Goal: Task Accomplishment & Management: Manage account settings

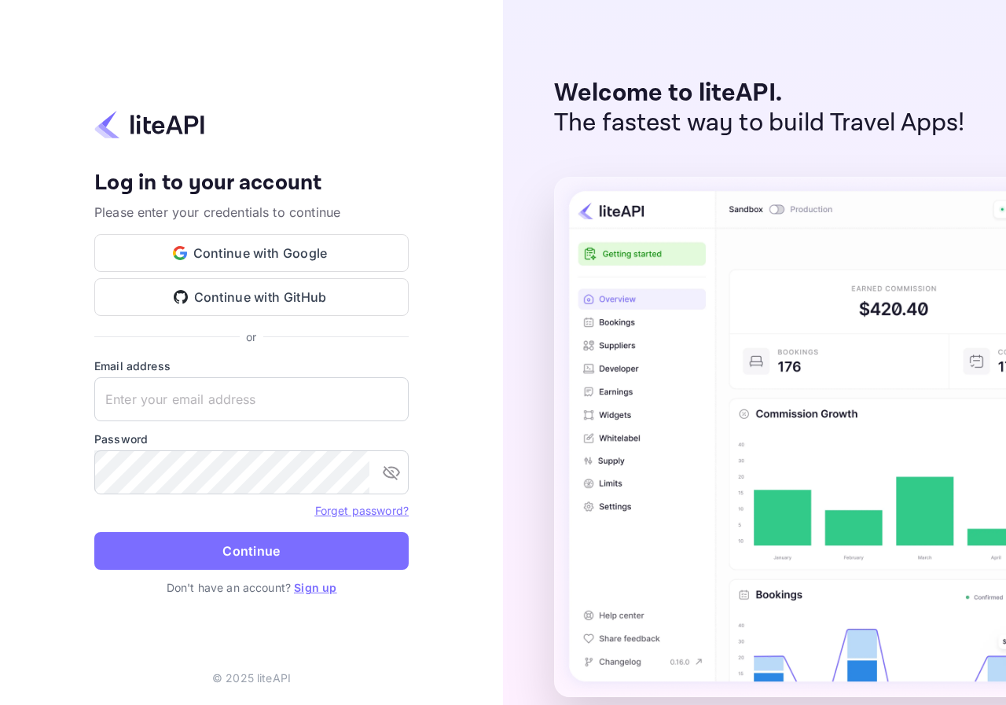
click at [331, 580] on p "Don't have an account? Sign up" at bounding box center [251, 587] width 314 height 17
click at [327, 590] on link "Sign up" at bounding box center [315, 587] width 42 height 13
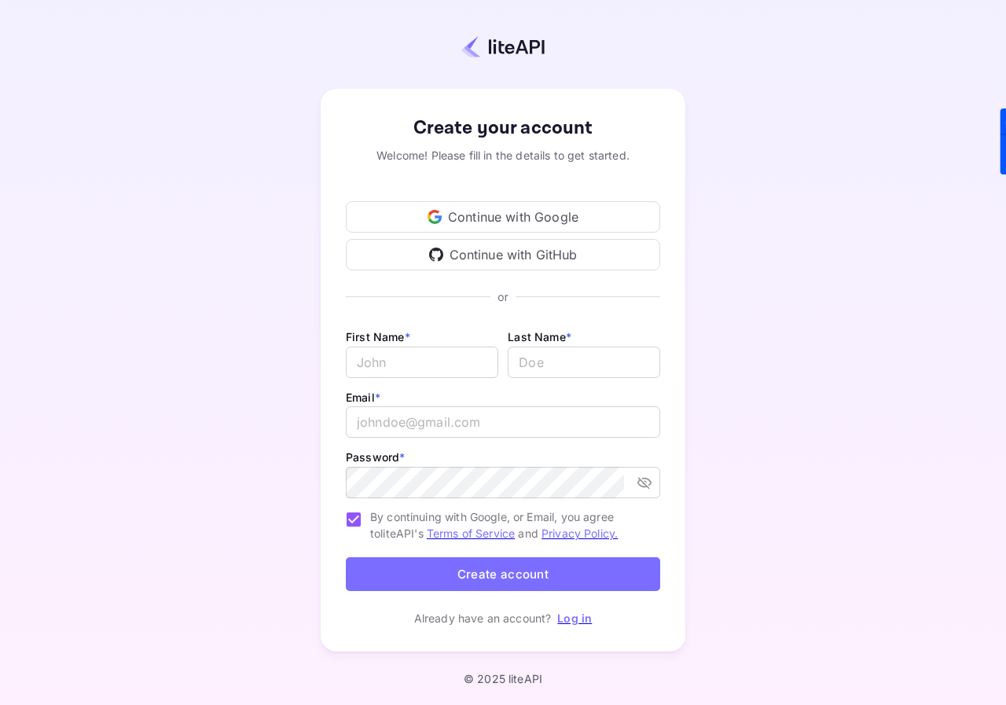
click at [551, 217] on div "Continue with Google" at bounding box center [503, 216] width 314 height 31
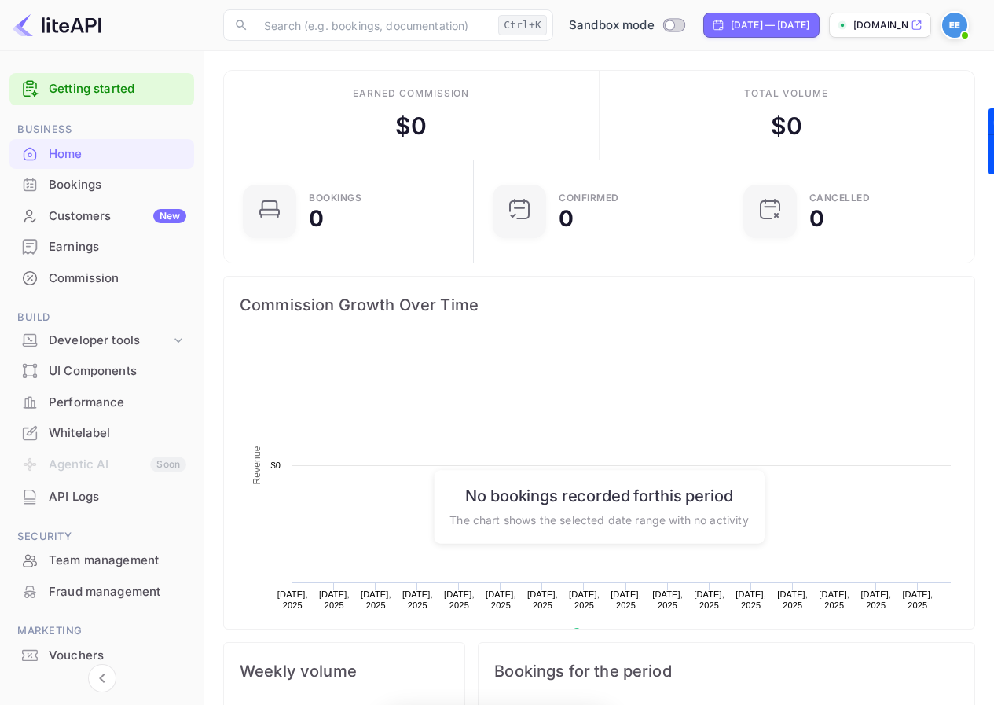
scroll to position [244, 230]
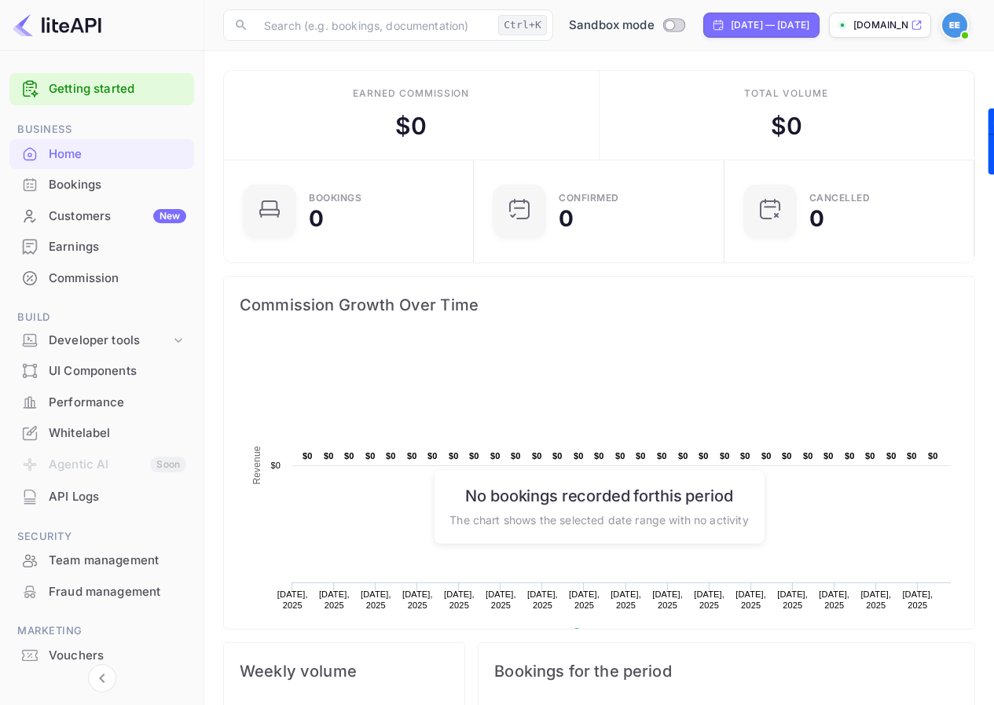
click at [663, 19] on span "Switch to Production mode" at bounding box center [674, 25] width 23 height 14
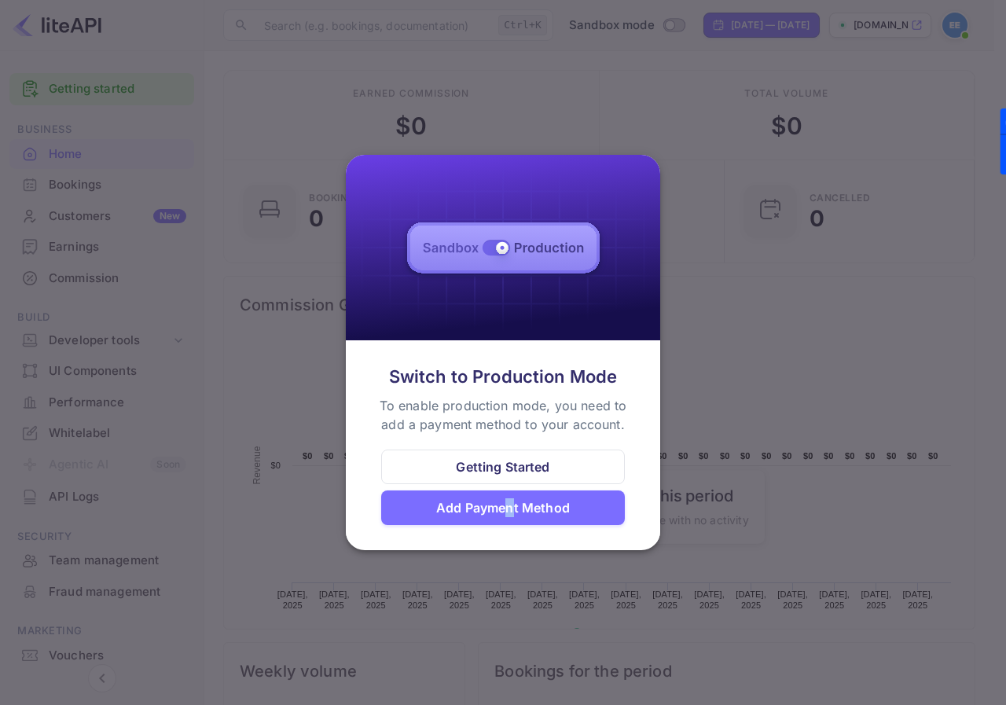
click at [511, 504] on div "Add Payment Method" at bounding box center [503, 507] width 134 height 19
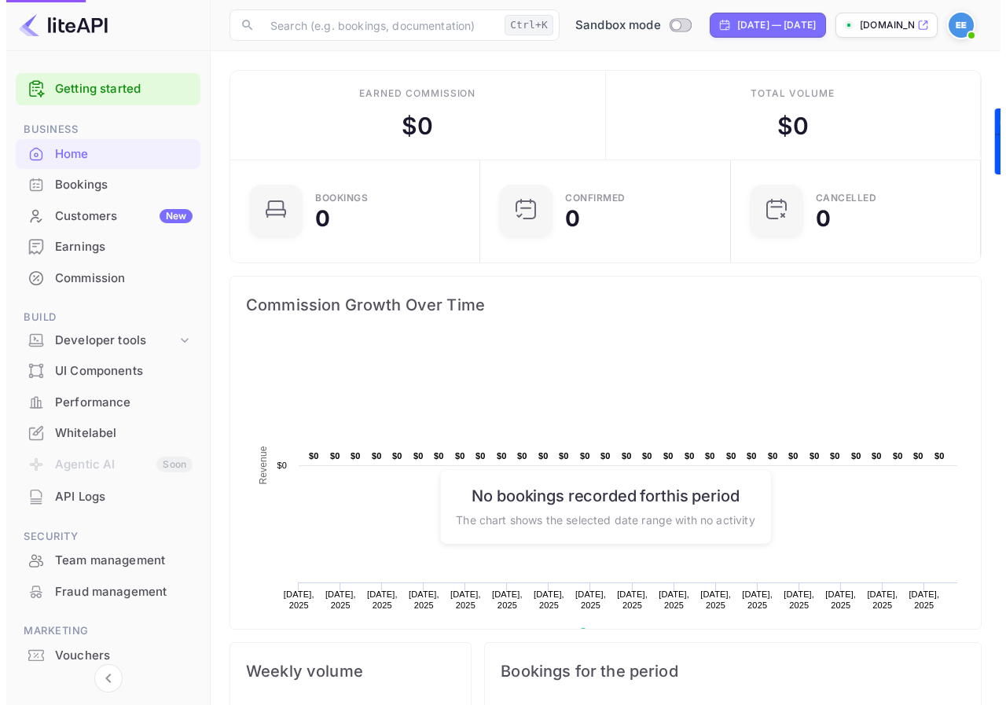
scroll to position [13, 13]
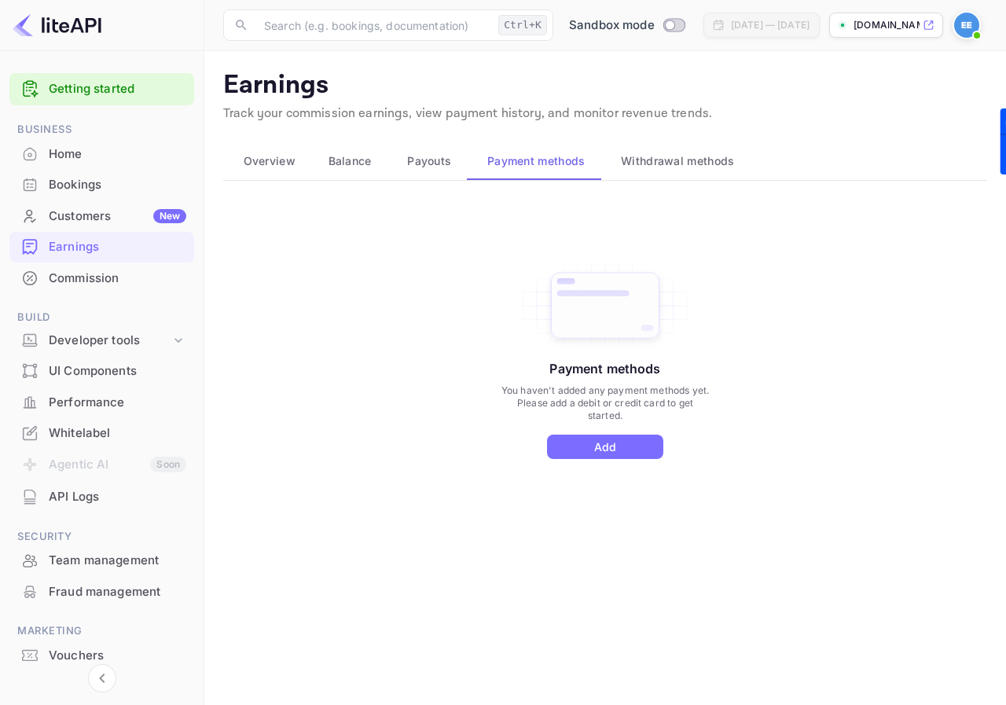
click at [685, 148] on button "Withdrawal methods" at bounding box center [675, 161] width 149 height 38
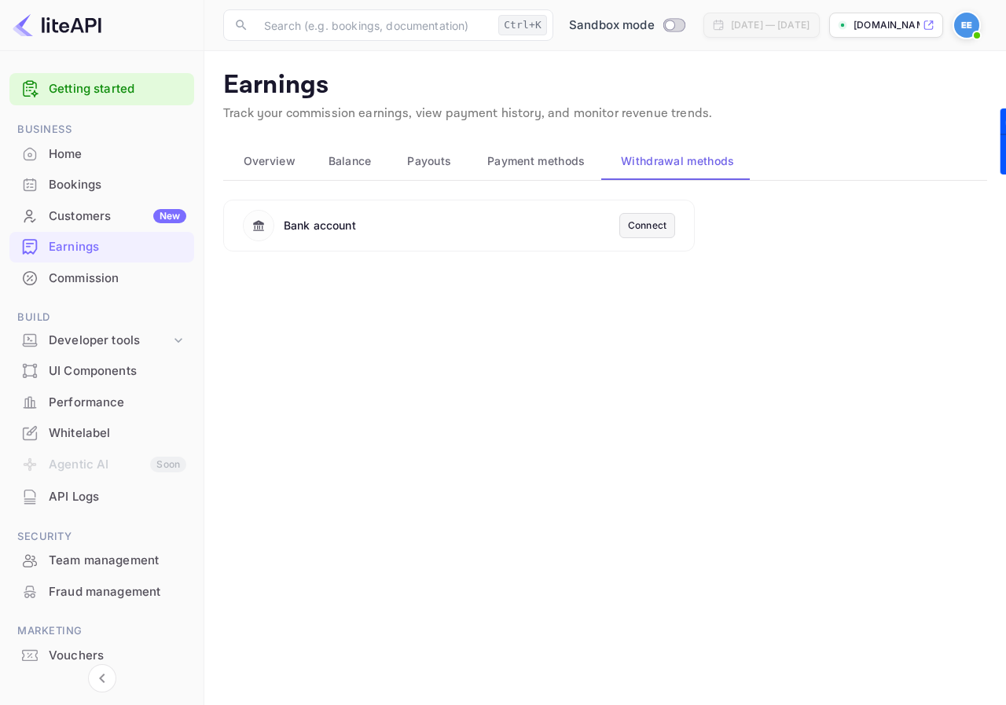
click at [686, 161] on span "Withdrawal methods" at bounding box center [677, 161] width 113 height 19
click at [518, 158] on span "Payment methods" at bounding box center [536, 161] width 98 height 19
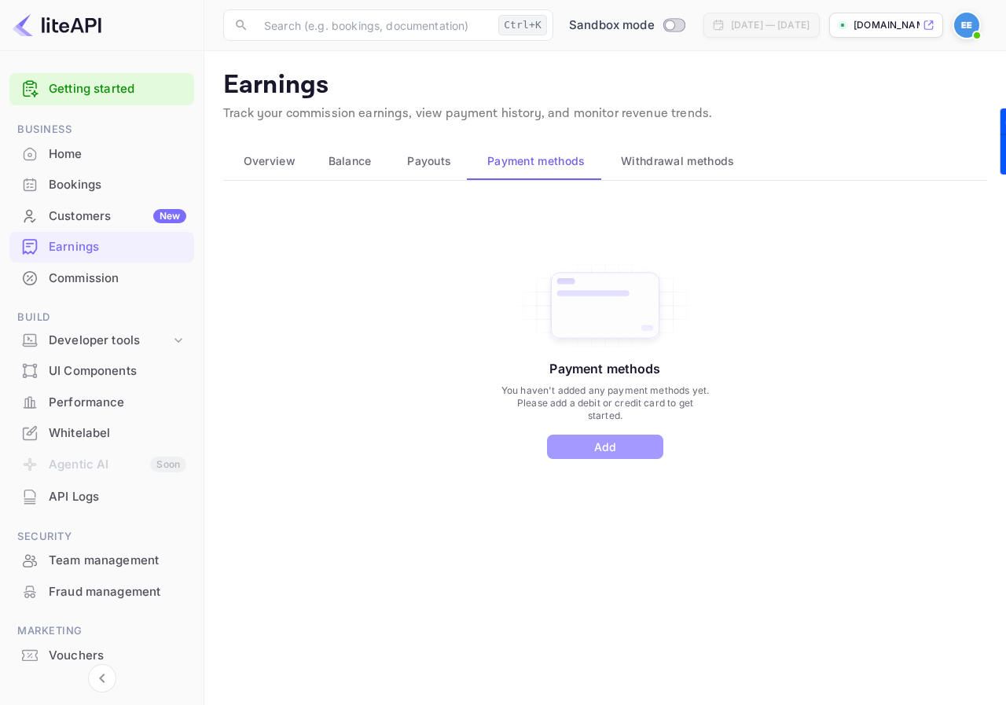
click at [622, 459] on button "Add" at bounding box center [605, 447] width 116 height 24
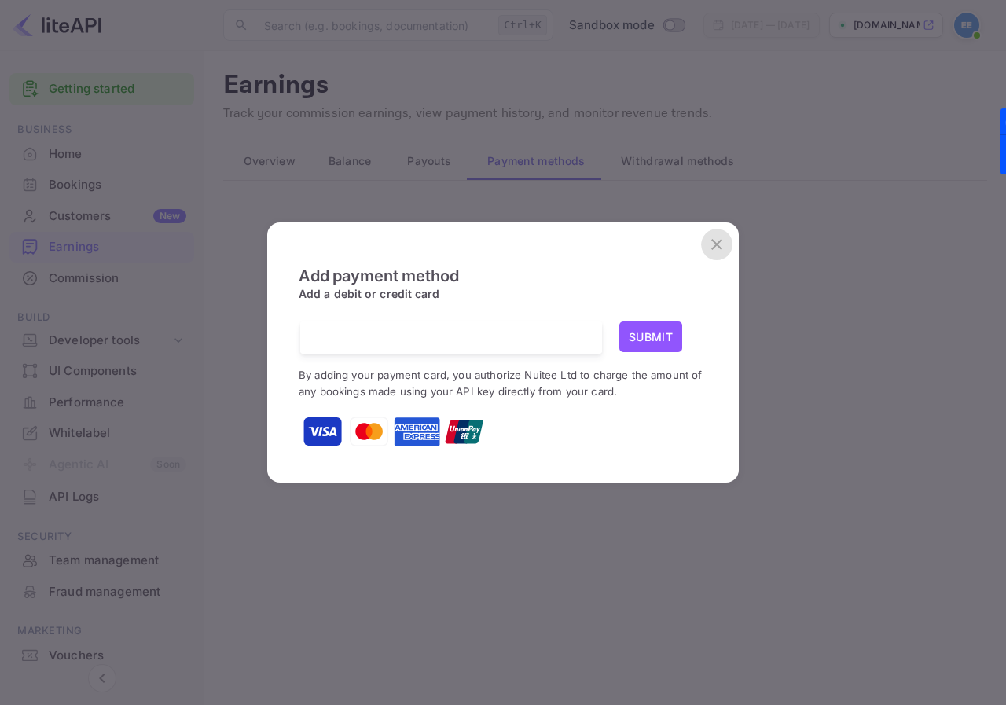
click at [713, 245] on icon "close" at bounding box center [717, 244] width 19 height 19
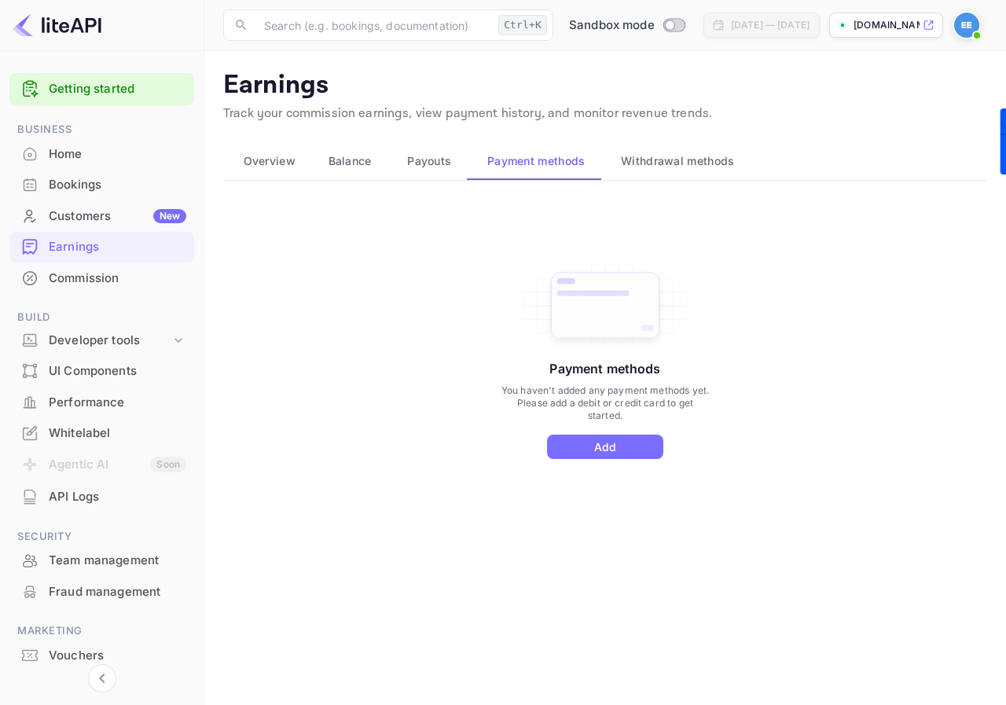
click at [417, 154] on span "Payouts" at bounding box center [429, 161] width 44 height 19
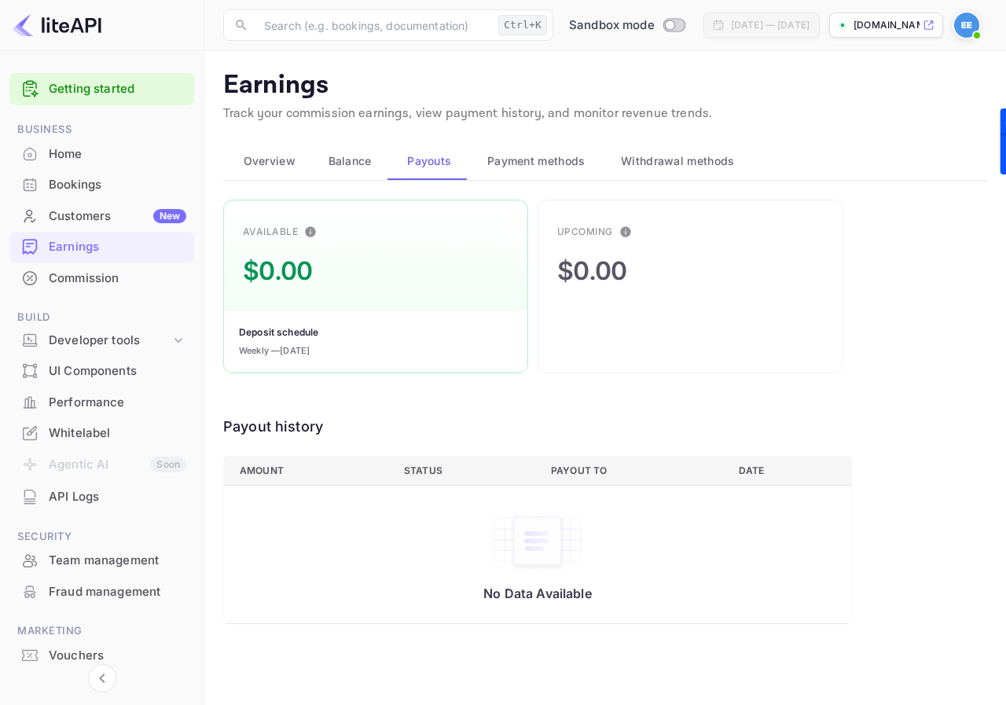
click at [360, 171] on button "Balance" at bounding box center [347, 161] width 79 height 38
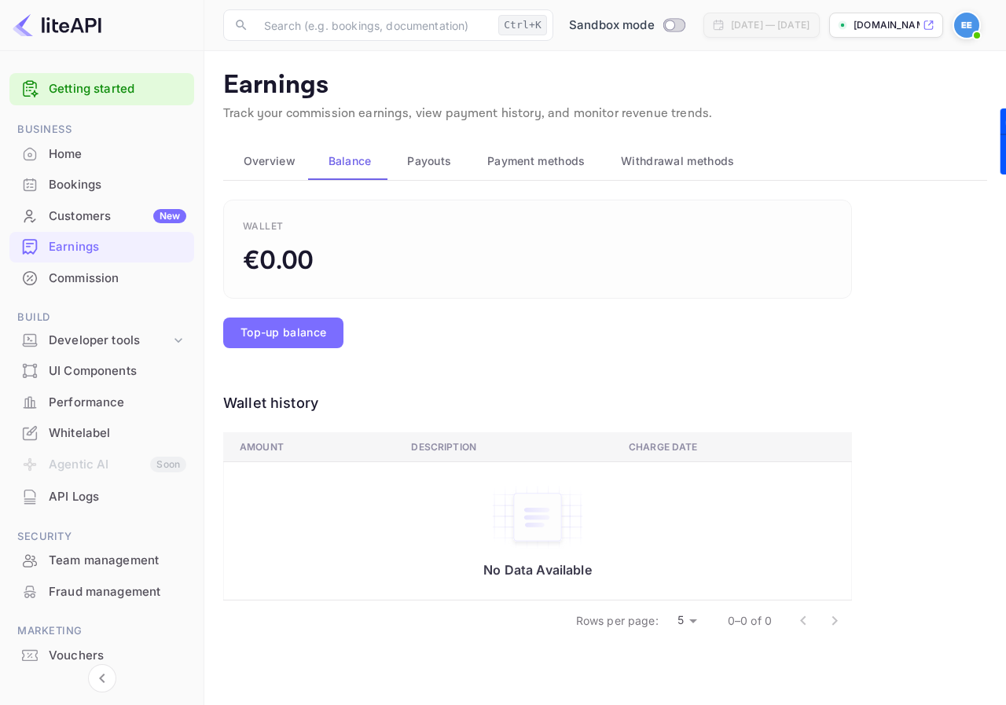
click at [269, 164] on span "Overview" at bounding box center [270, 161] width 52 height 19
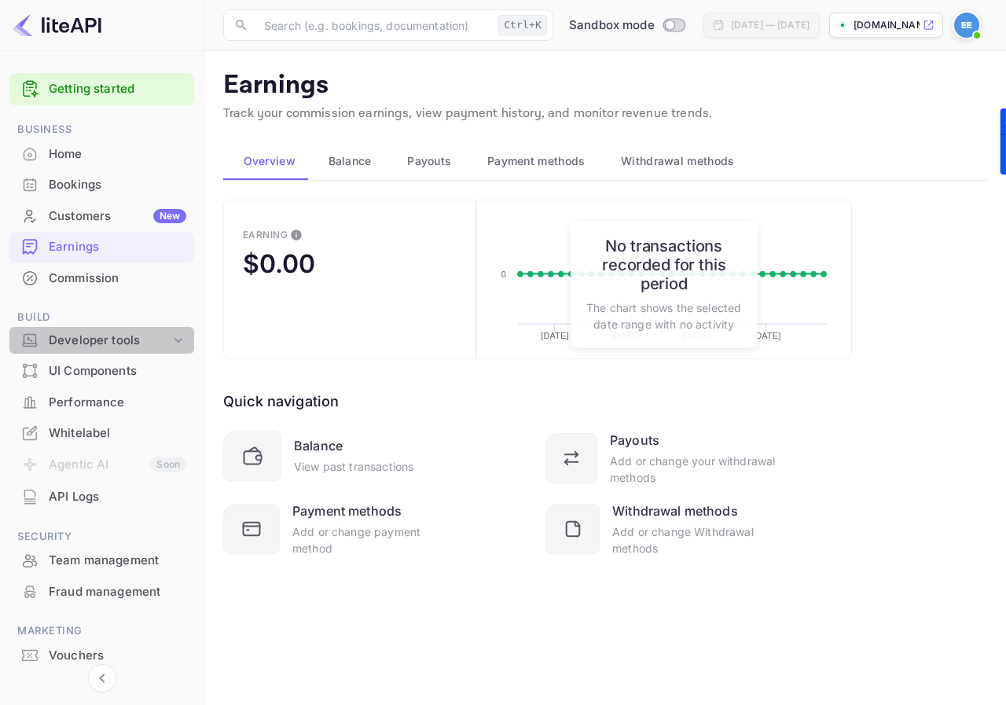
click at [171, 343] on icon at bounding box center [179, 341] width 16 height 16
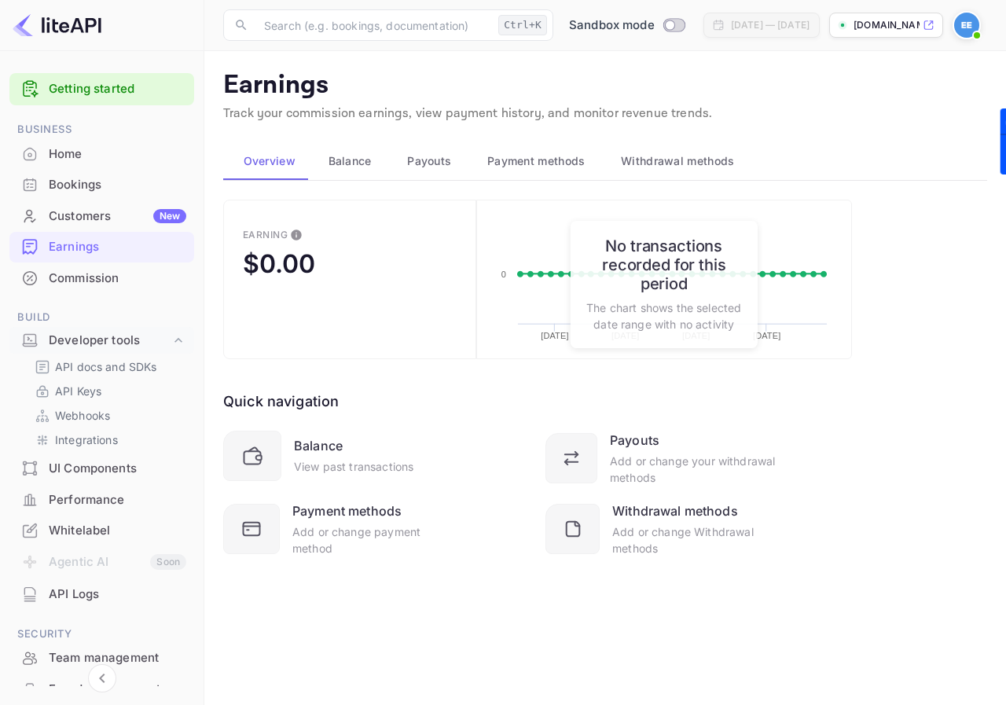
click at [175, 338] on icon at bounding box center [179, 341] width 16 height 16
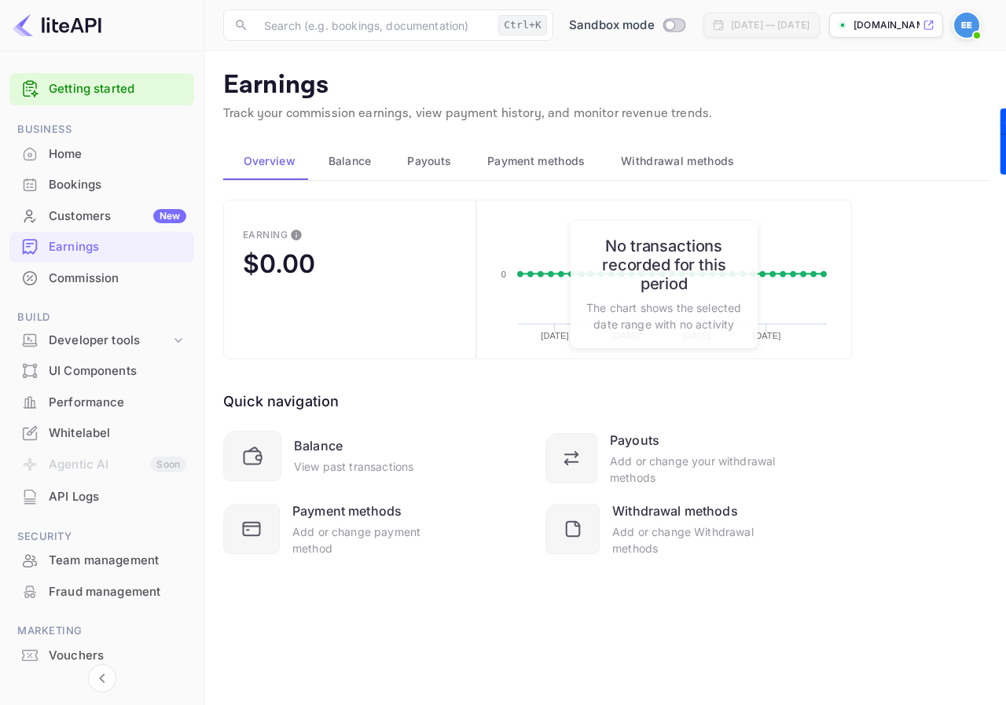
click at [175, 338] on icon at bounding box center [179, 341] width 16 height 16
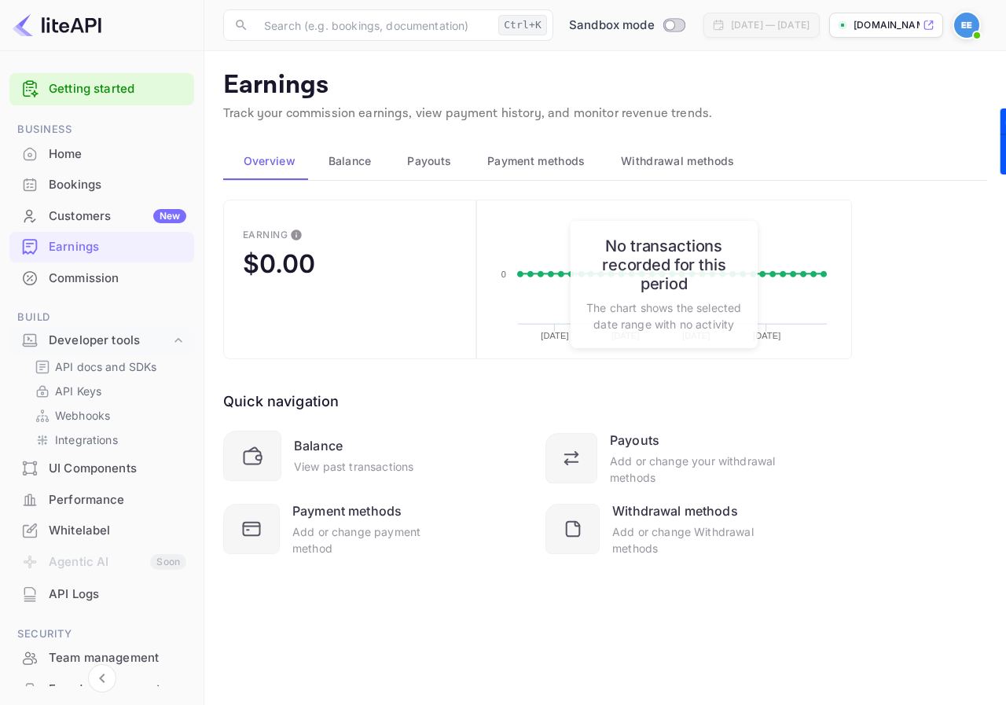
click at [105, 442] on p "Integrations" at bounding box center [86, 440] width 63 height 17
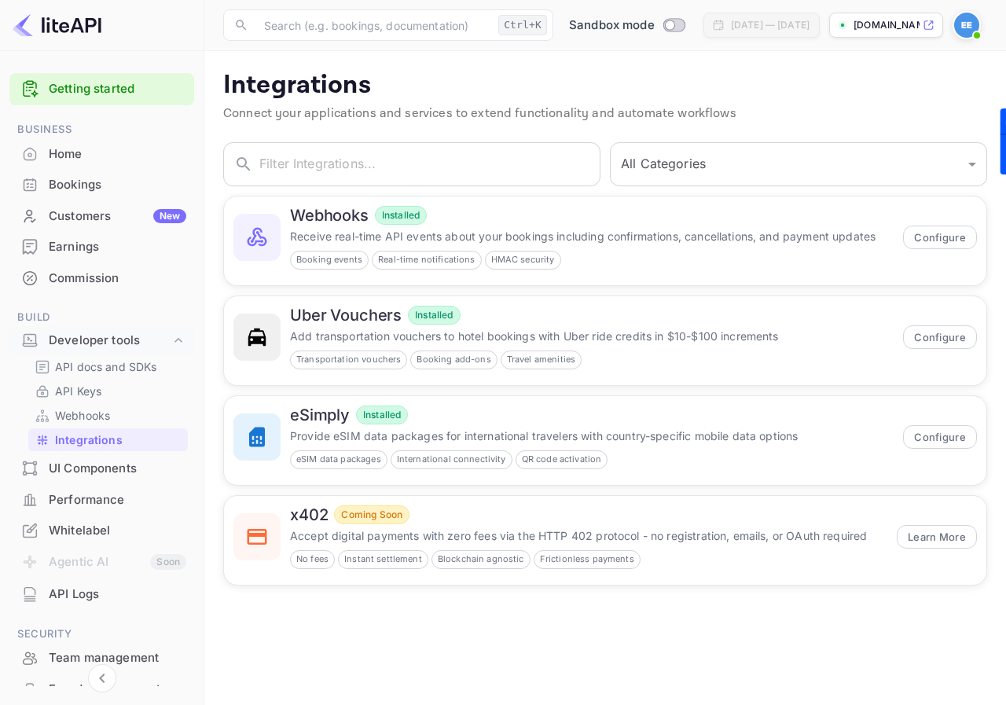
click at [712, 159] on select "All Categories Developer Tools Travel Services Payment Systems" at bounding box center [798, 164] width 377 height 44
click at [610, 142] on select "All Categories Developer Tools Travel Services Payment Systems" at bounding box center [798, 164] width 377 height 44
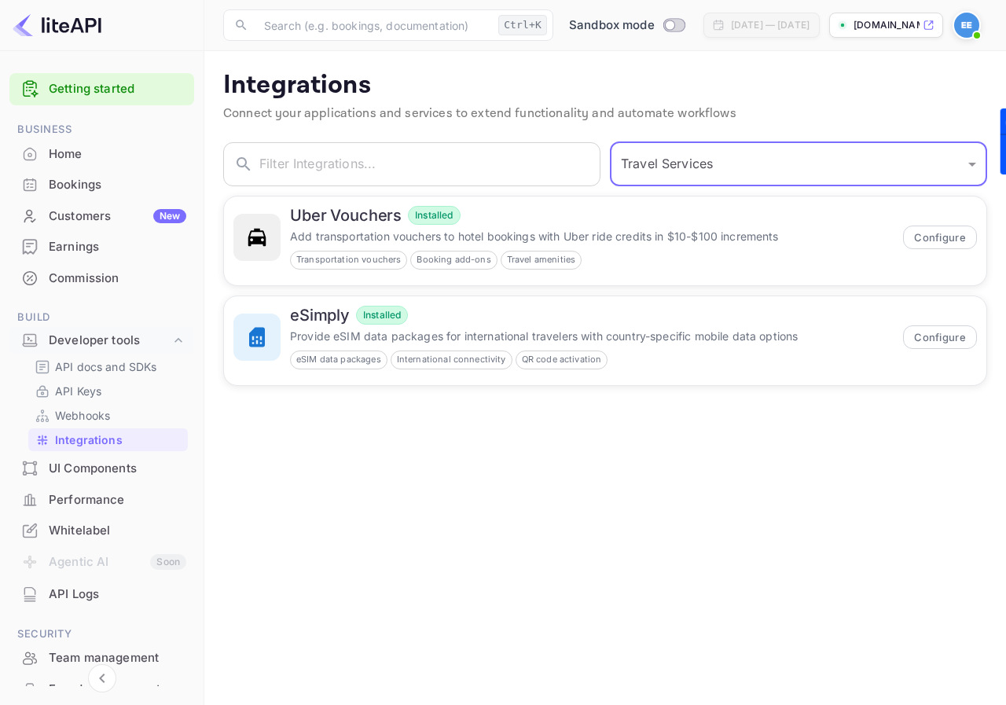
click at [686, 165] on select "All Categories Developer Tools Travel Services Payment Systems" at bounding box center [798, 164] width 377 height 44
click at [610, 142] on select "All Categories Developer Tools Travel Services Payment Systems" at bounding box center [798, 164] width 377 height 44
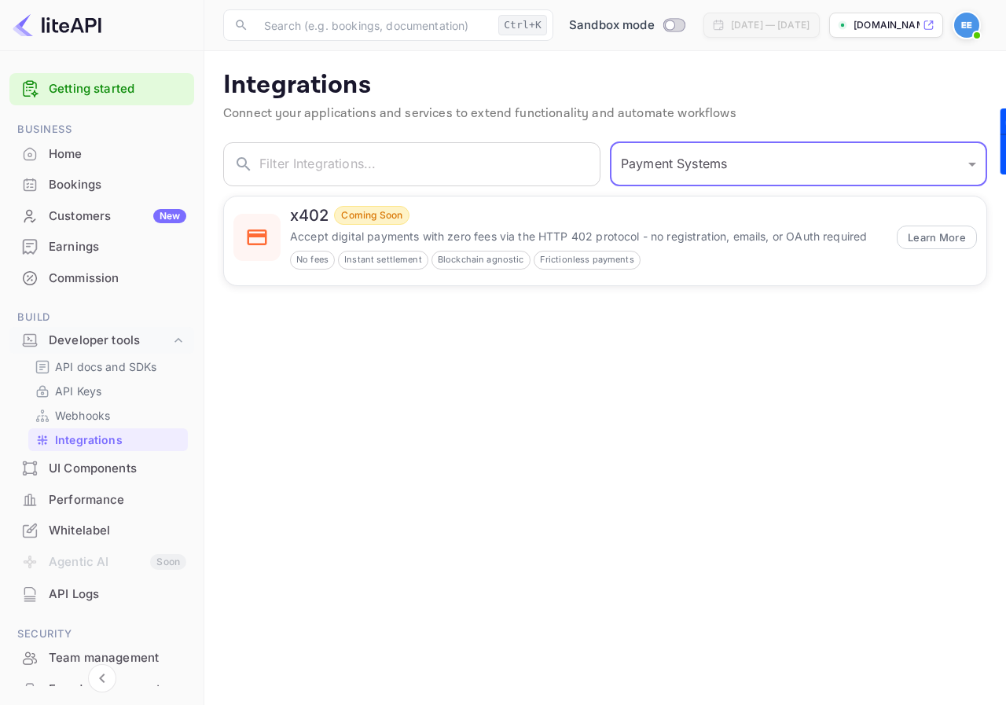
click at [643, 167] on select "All Categories Developer Tools Travel Services Payment Systems" at bounding box center [798, 164] width 377 height 44
select select "All Categories"
click at [610, 142] on select "All Categories Developer Tools Travel Services Payment Systems" at bounding box center [798, 164] width 377 height 44
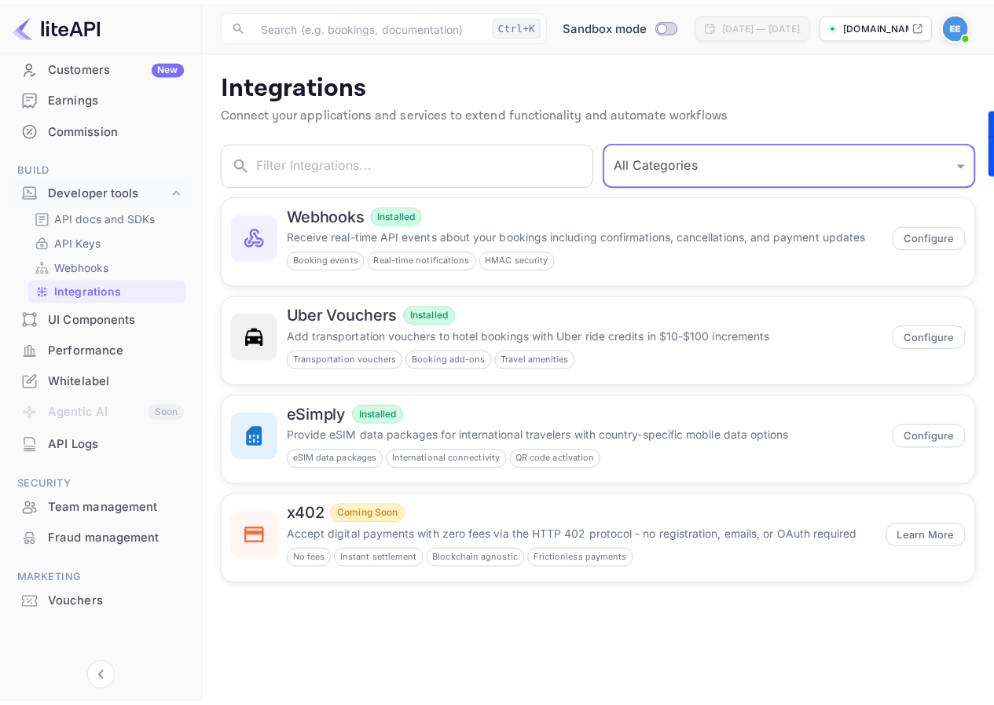
scroll to position [150, 0]
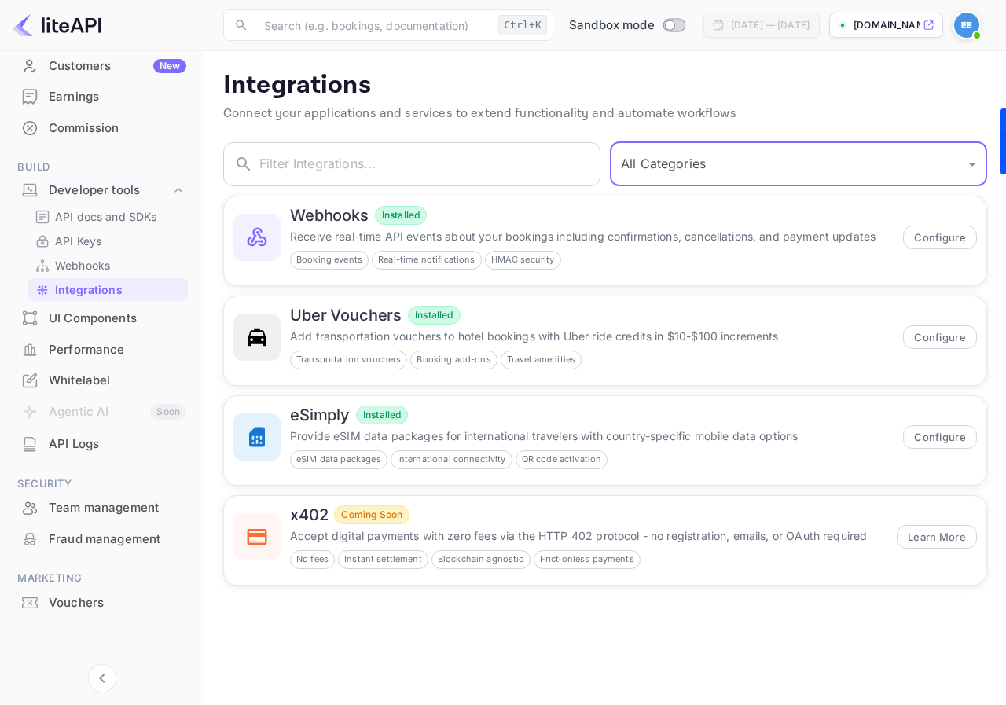
click at [88, 373] on div "Whitelabel" at bounding box center [118, 381] width 138 height 18
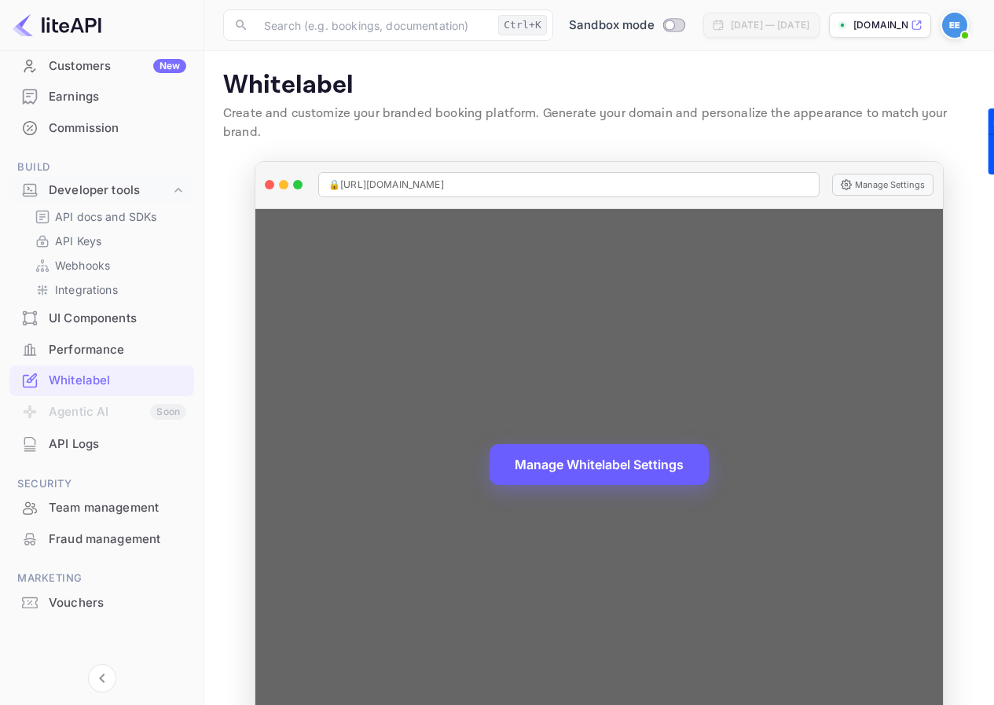
click at [628, 454] on button "Manage Whitelabel Settings" at bounding box center [599, 464] width 219 height 41
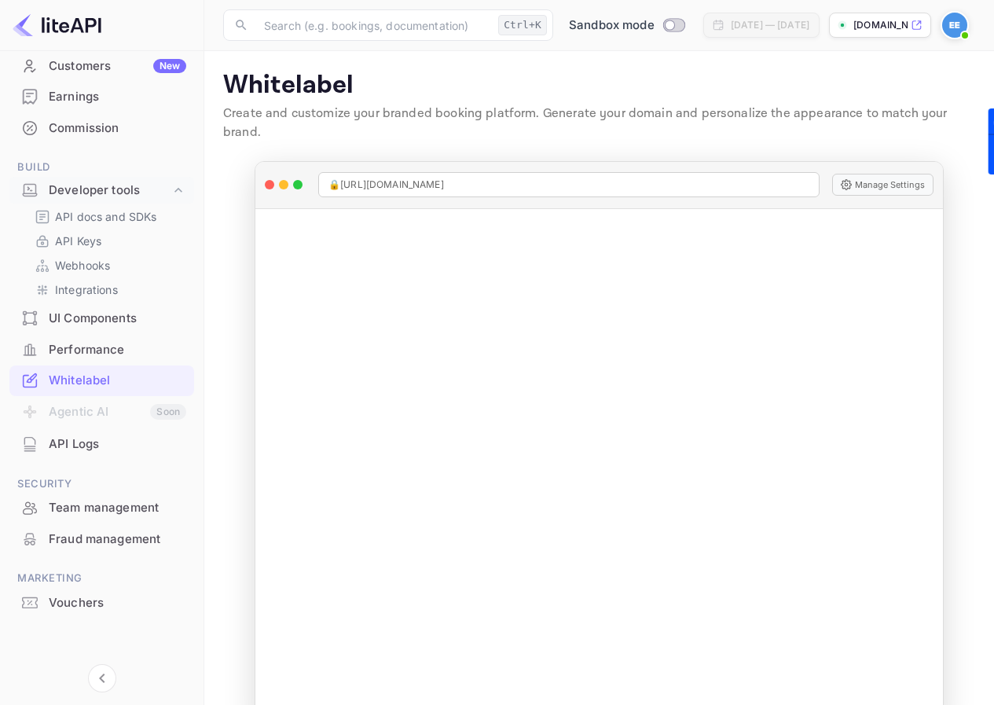
click at [95, 318] on div "UI Components" at bounding box center [118, 319] width 138 height 18
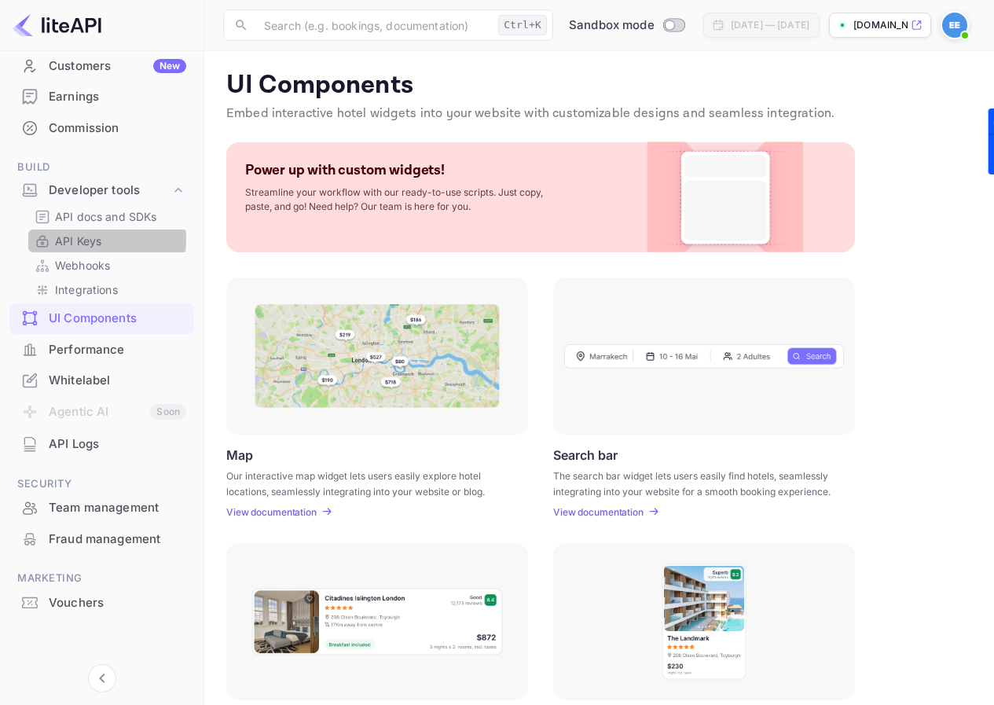
click at [84, 239] on p "API Keys" at bounding box center [78, 241] width 46 height 17
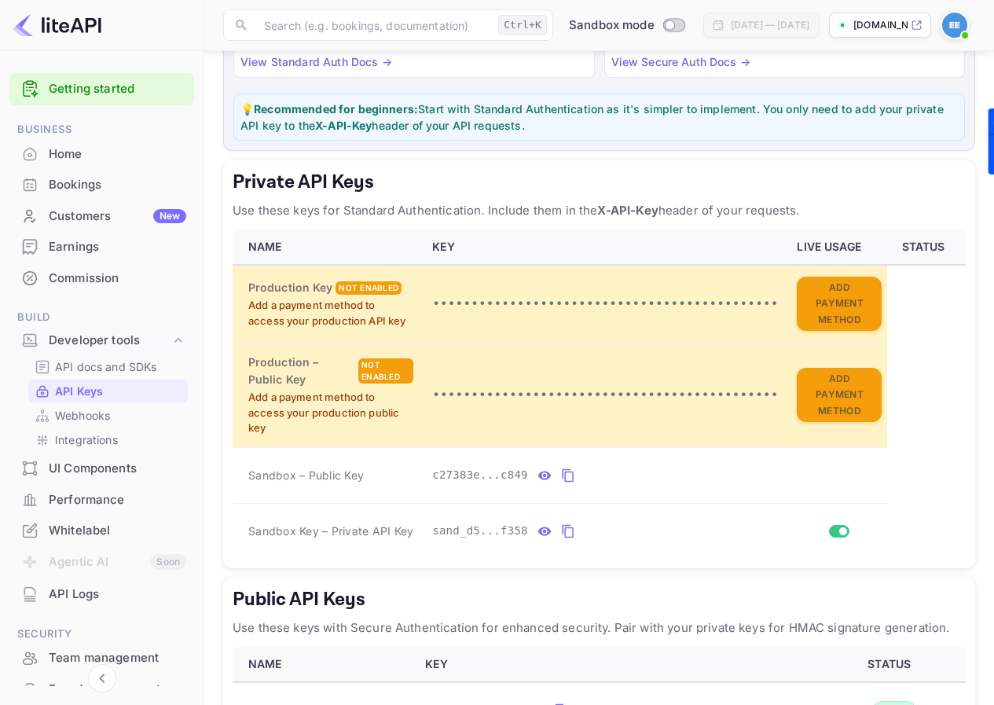
scroll to position [68, 0]
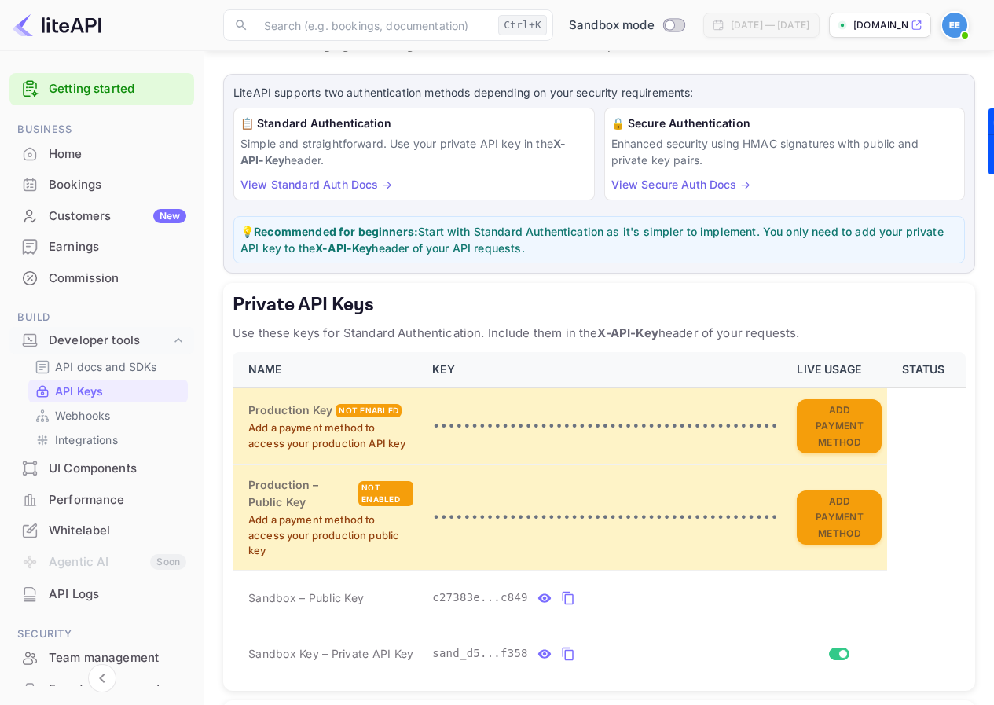
click at [86, 219] on div "Customers New" at bounding box center [118, 217] width 138 height 18
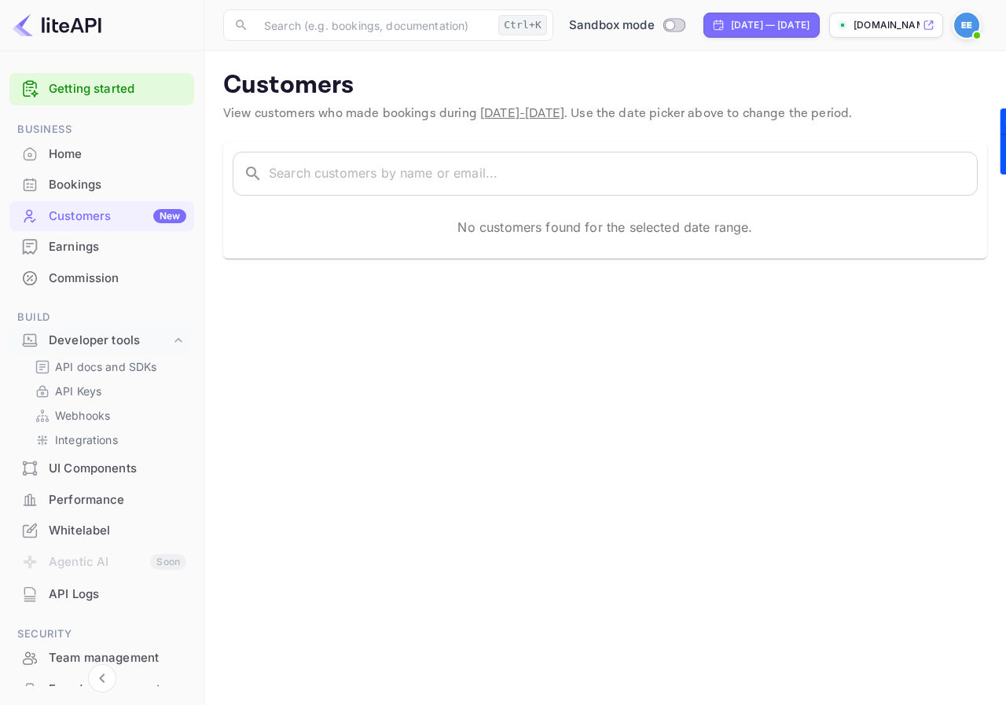
click at [97, 186] on div "Bookings" at bounding box center [118, 185] width 138 height 18
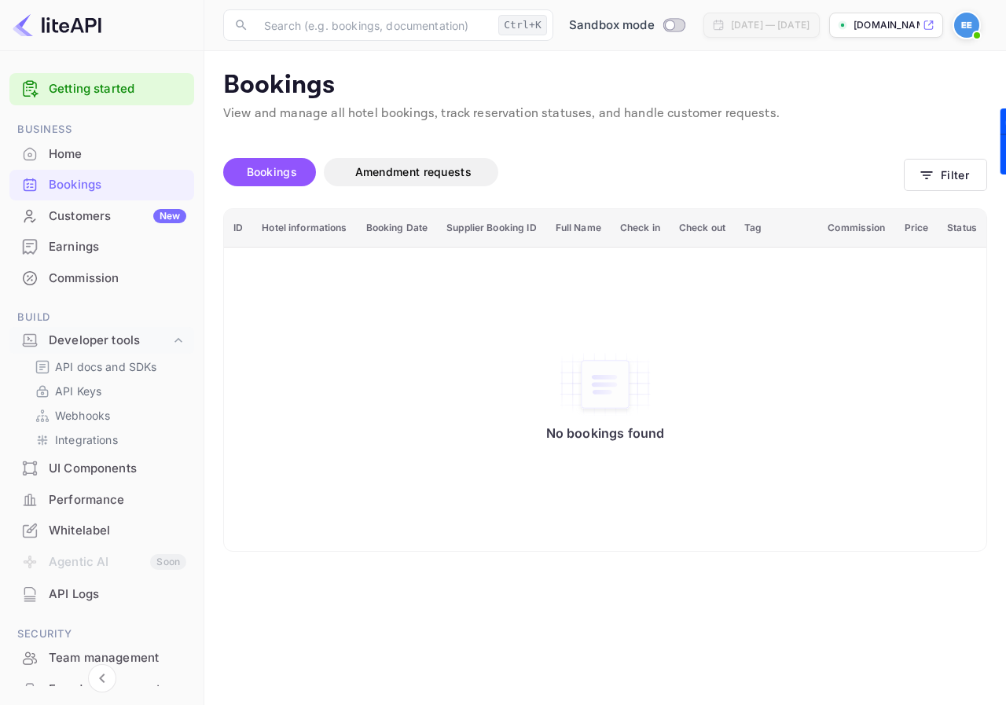
click at [408, 167] on span "Amendment requests" at bounding box center [413, 171] width 116 height 13
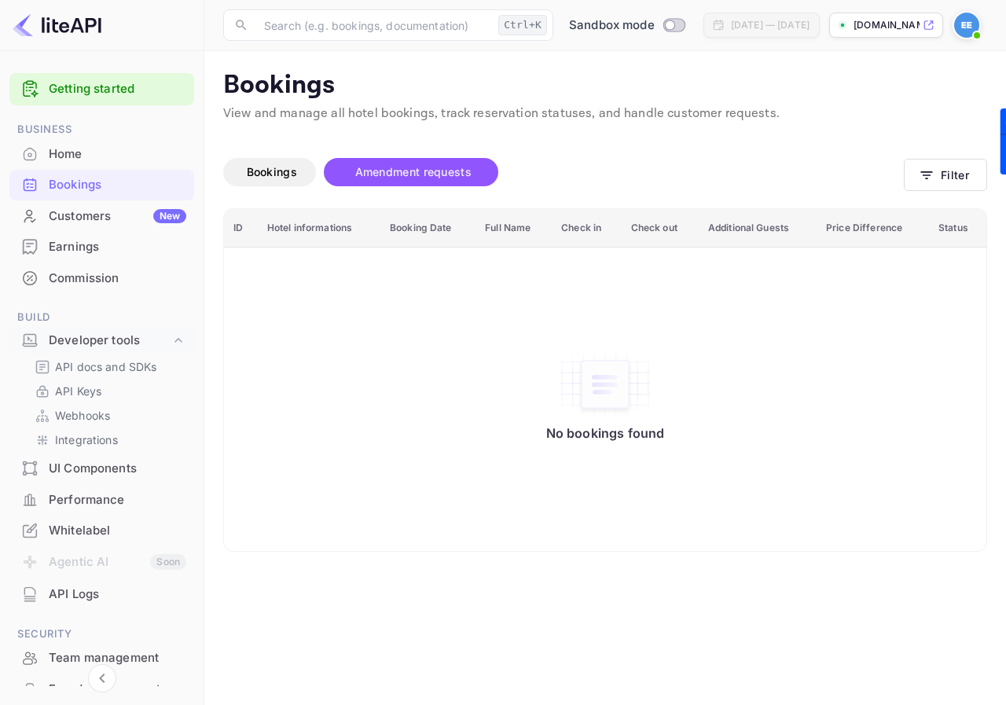
click at [256, 169] on span "Bookings" at bounding box center [272, 171] width 50 height 13
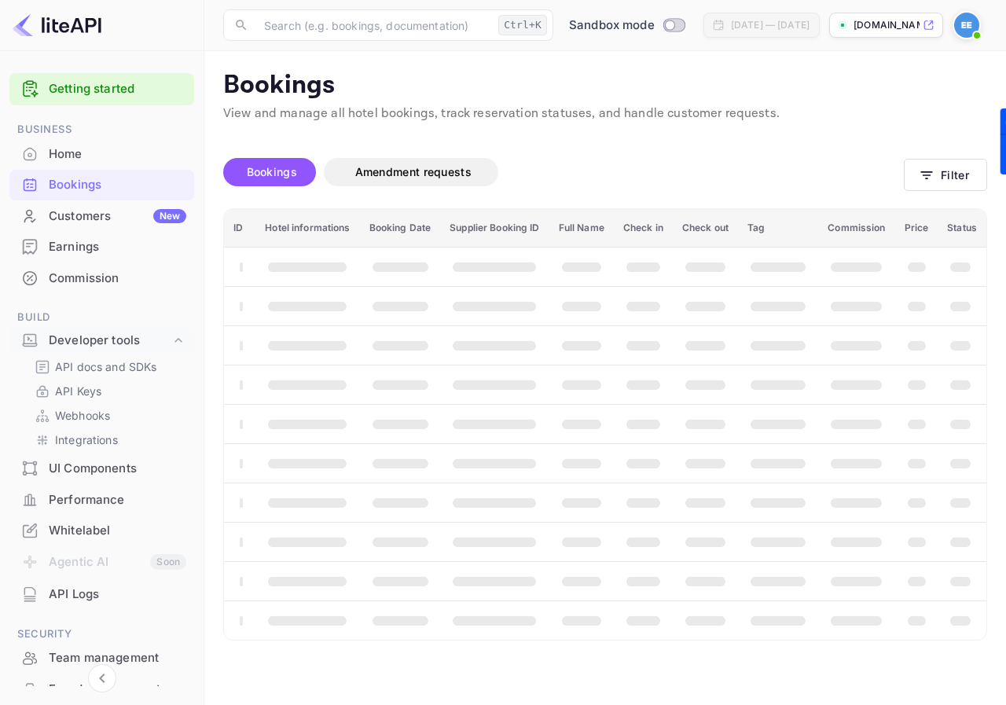
click at [97, 159] on div "Home" at bounding box center [118, 154] width 138 height 18
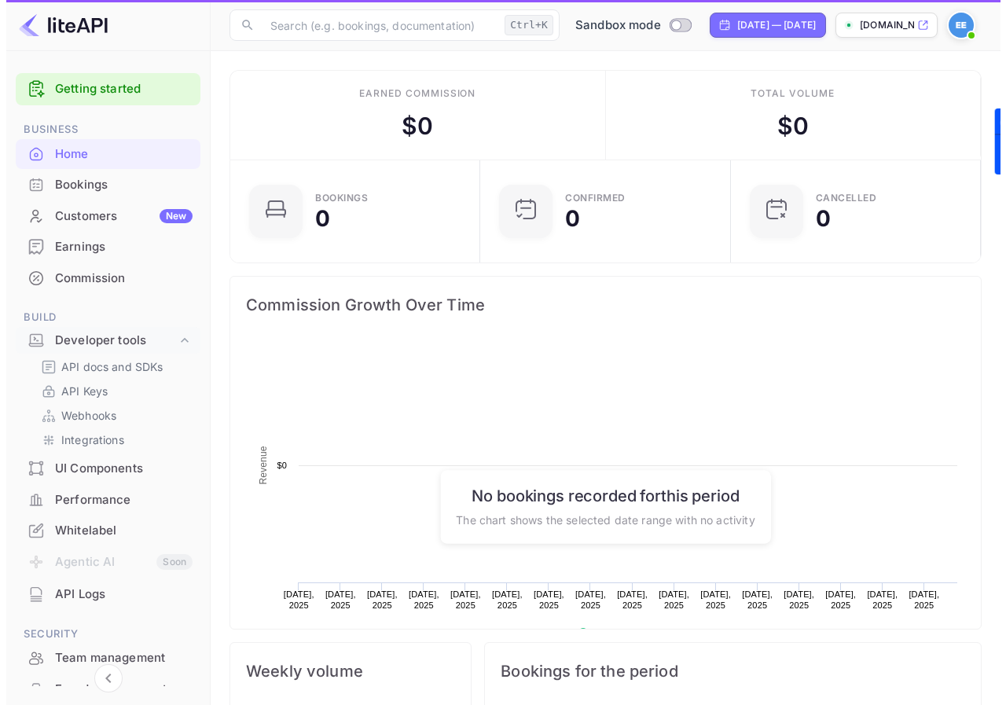
scroll to position [244, 230]
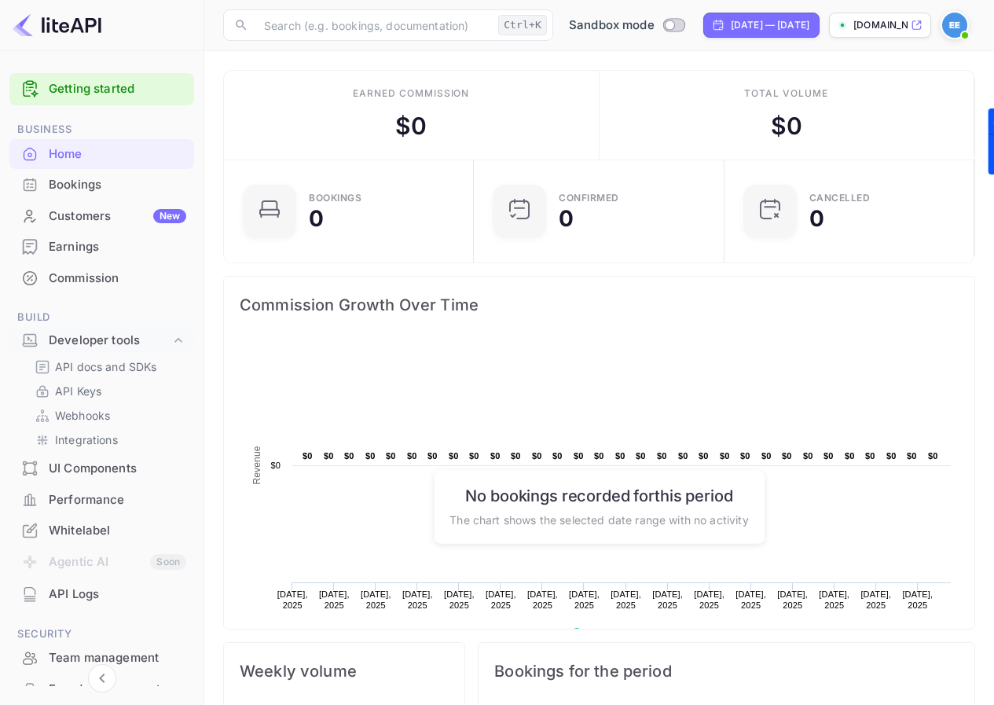
click at [89, 188] on div "Bookings" at bounding box center [118, 185] width 138 height 18
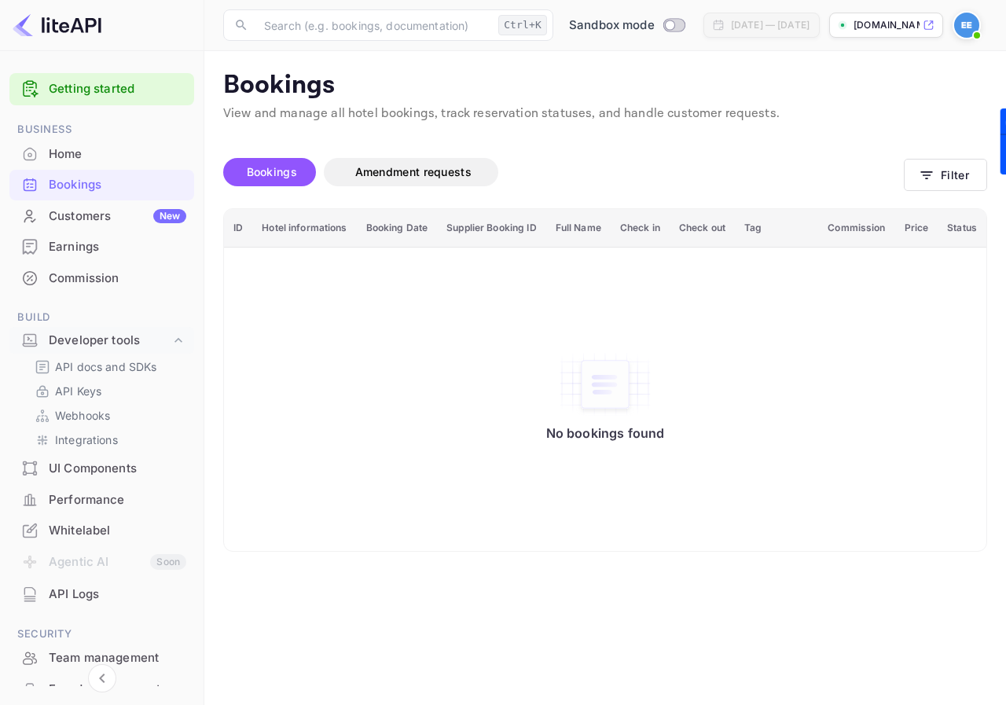
click at [86, 213] on div "Customers New" at bounding box center [118, 217] width 138 height 18
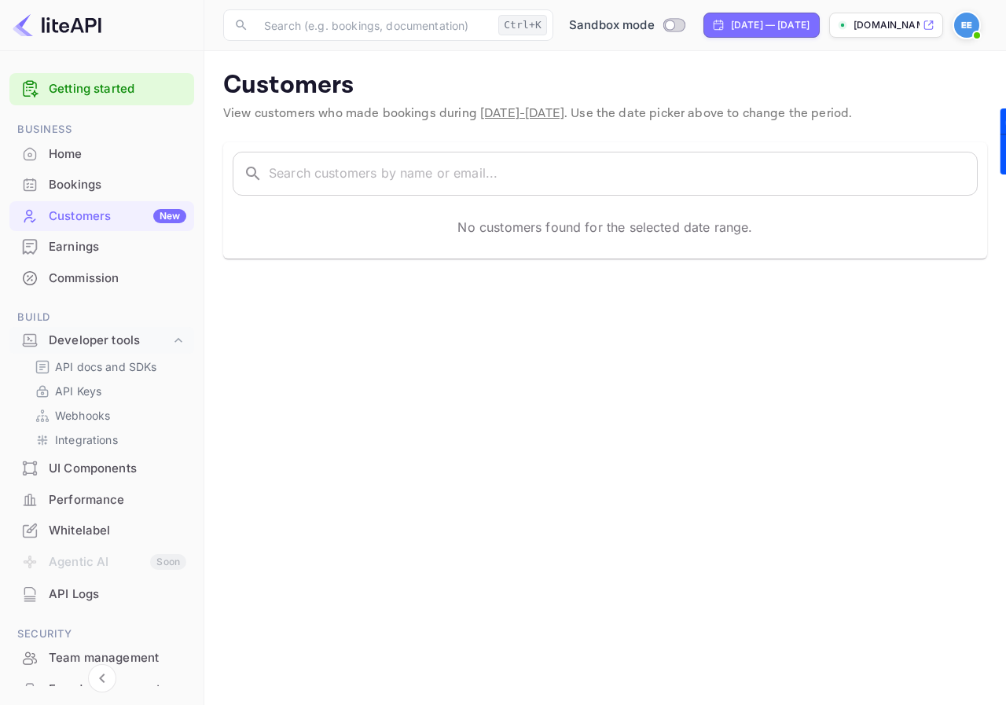
click at [89, 243] on div "Earnings" at bounding box center [118, 247] width 138 height 18
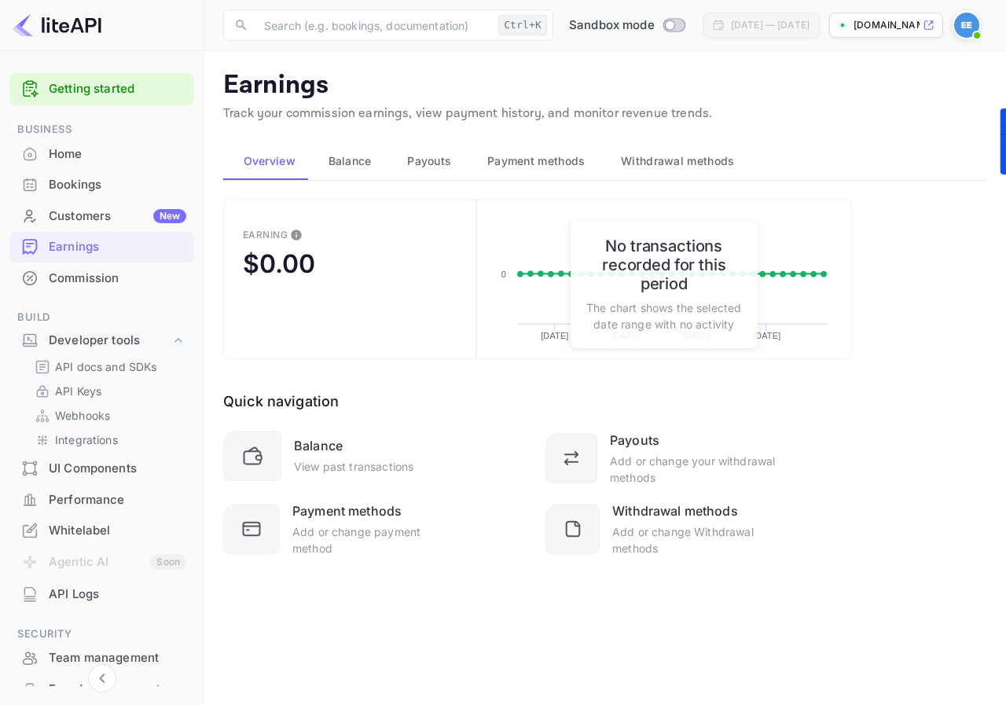
click at [423, 265] on button "Earning $0.00" at bounding box center [349, 280] width 253 height 160
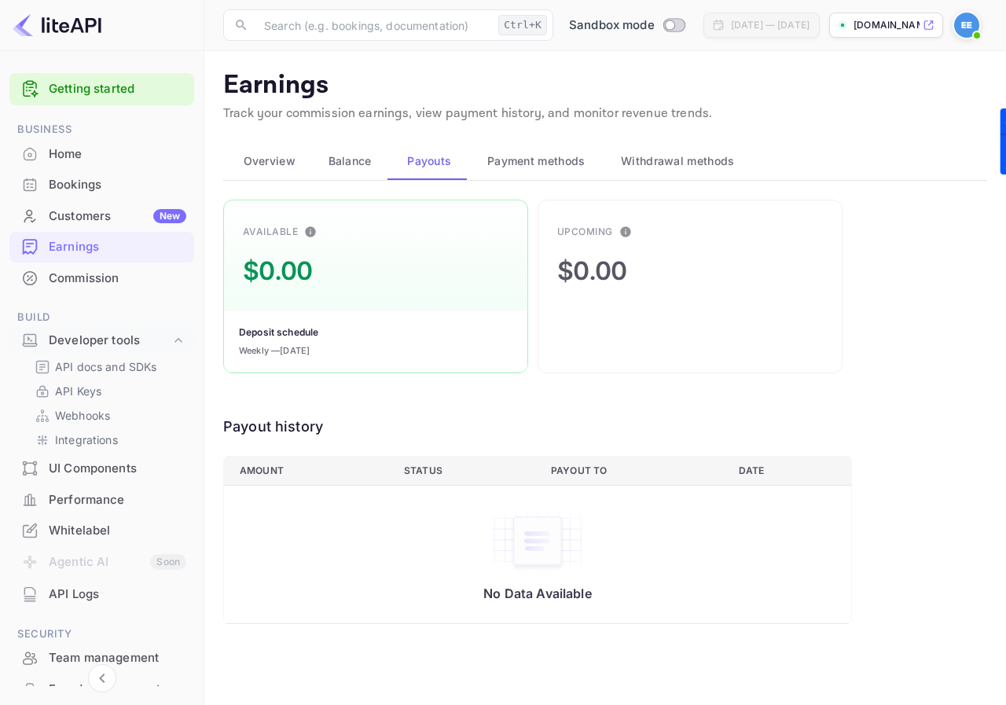
click at [532, 156] on span "Payment methods" at bounding box center [536, 161] width 98 height 19
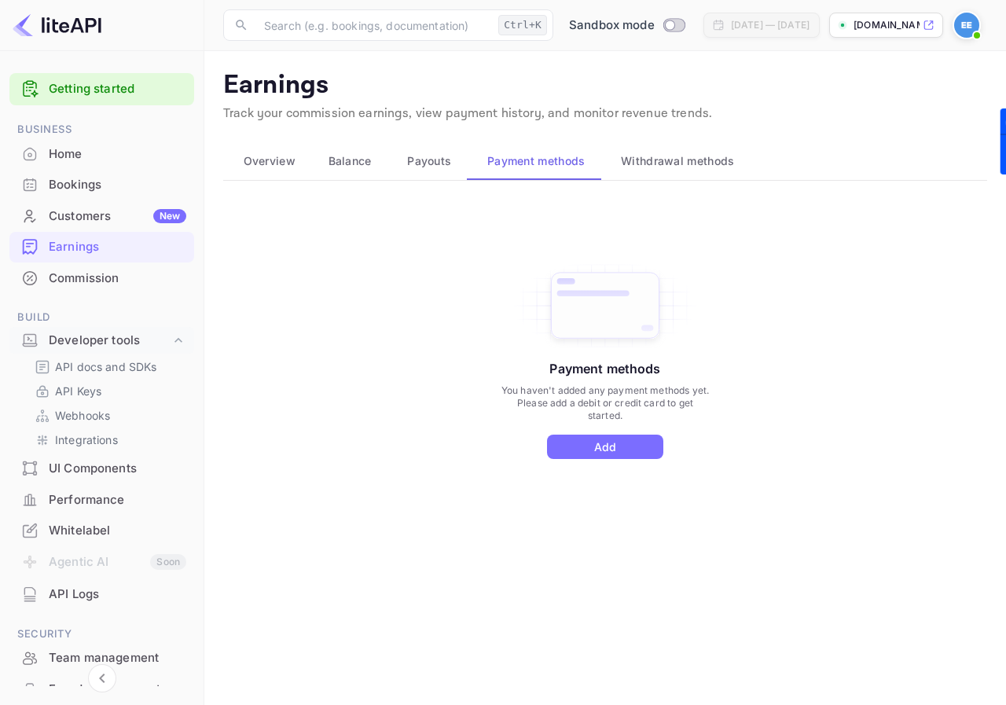
click at [671, 167] on span "Withdrawal methods" at bounding box center [677, 161] width 113 height 19
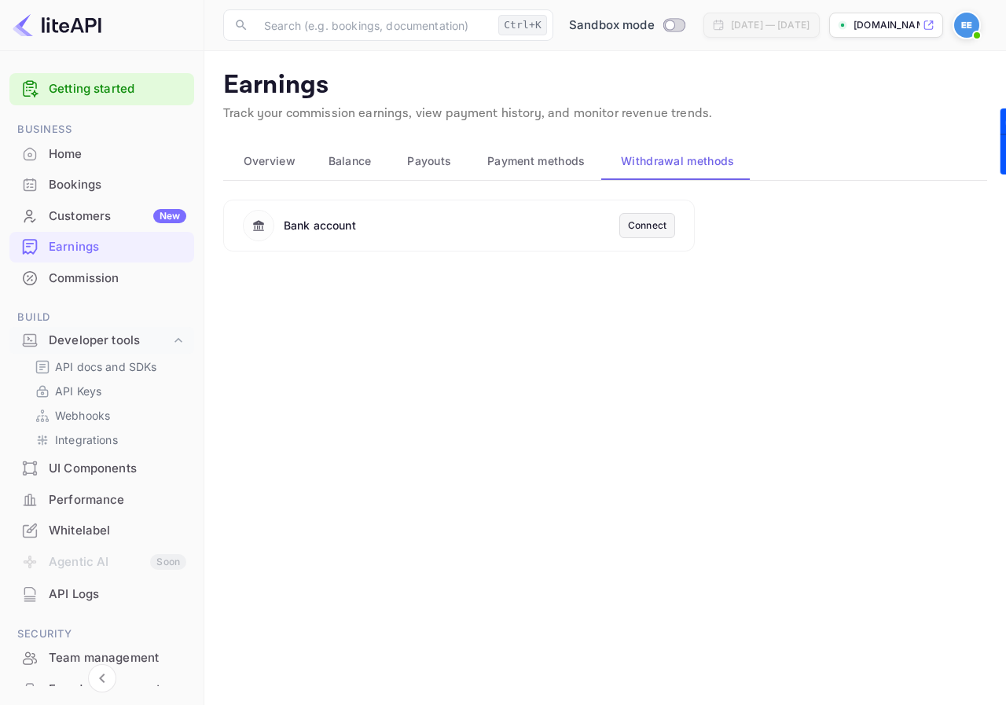
click at [275, 164] on span "Overview" at bounding box center [270, 161] width 52 height 19
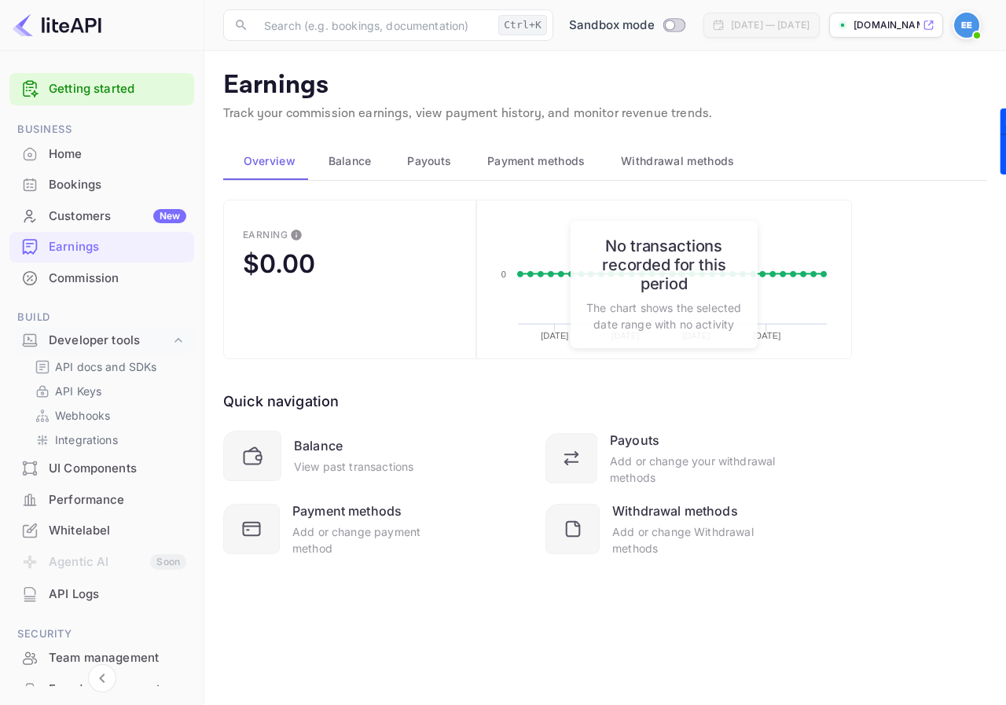
click at [526, 165] on span "Payment methods" at bounding box center [536, 161] width 98 height 19
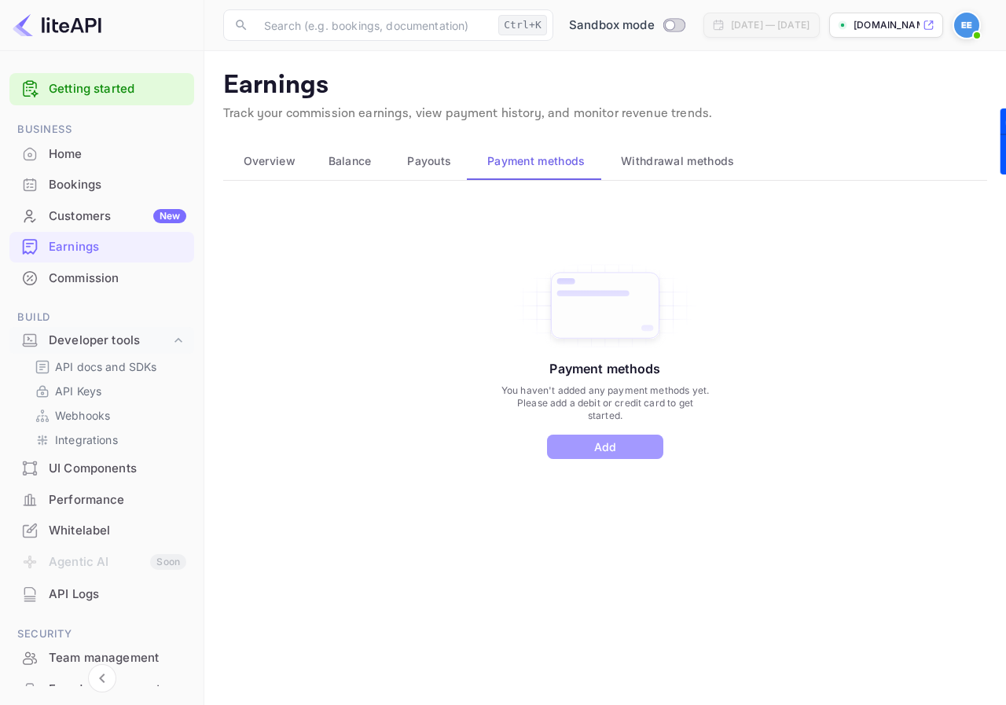
click at [599, 445] on button "Add" at bounding box center [605, 447] width 116 height 24
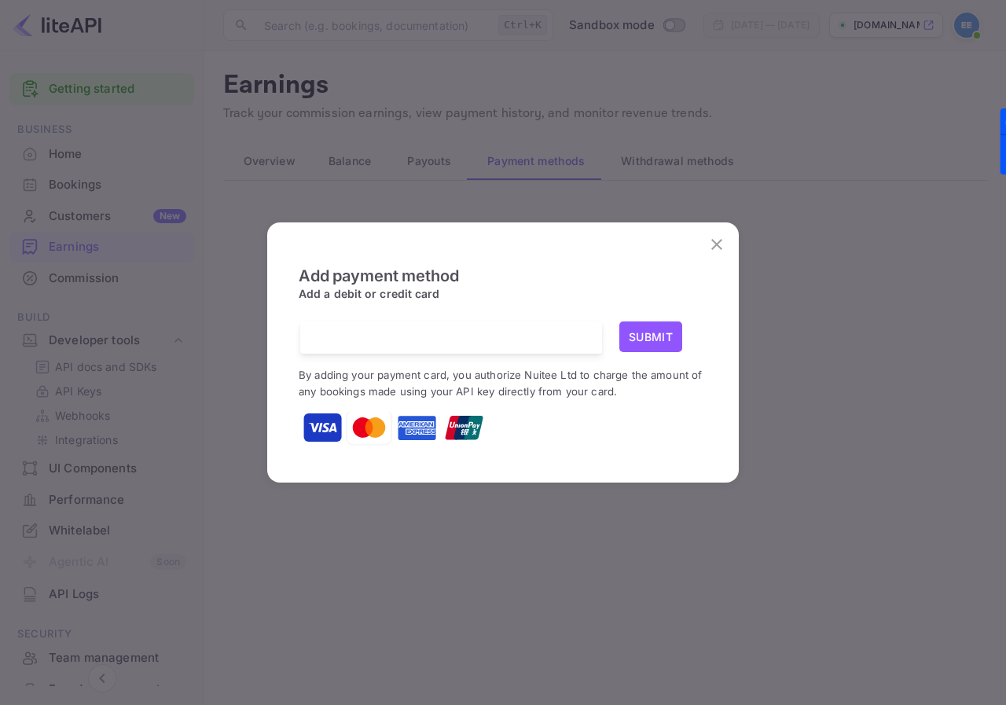
scroll to position [2, 0]
click at [722, 263] on div "Add payment method Add a debit or credit card Submit By adding your payment car…" at bounding box center [503, 351] width 440 height 232
click at [719, 243] on icon "close" at bounding box center [716, 244] width 11 height 11
